Goal: Navigation & Orientation: Find specific page/section

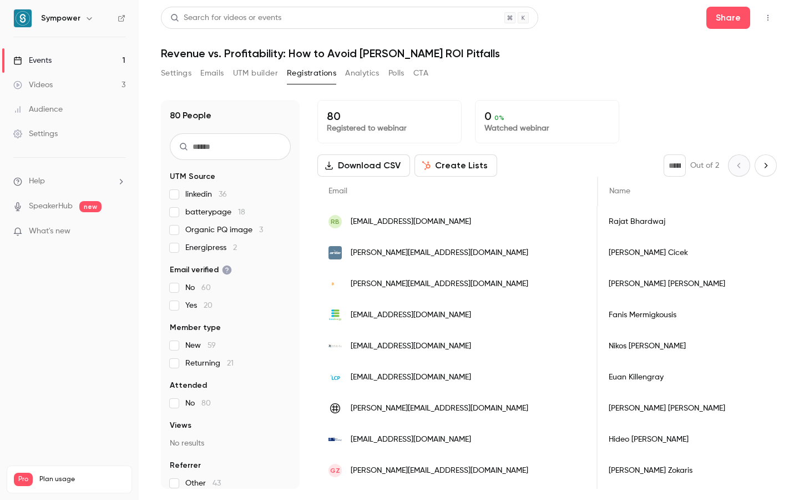
scroll to position [0, 591]
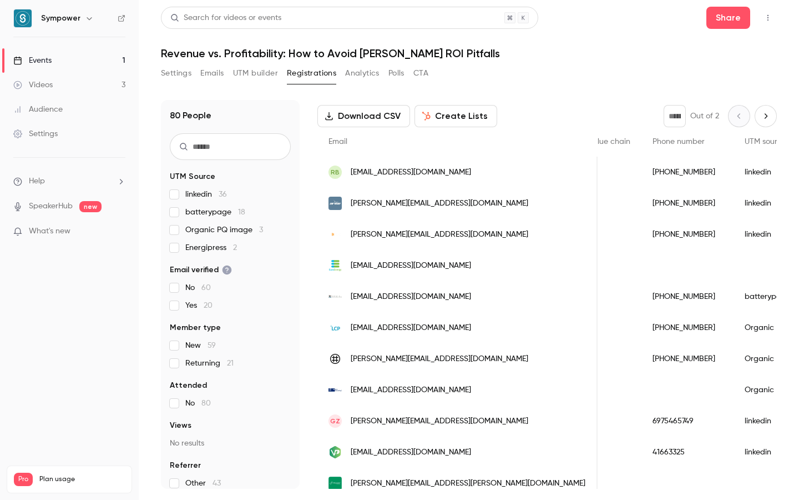
click at [45, 62] on div "Events" at bounding box center [32, 60] width 38 height 11
